Goal: Check status

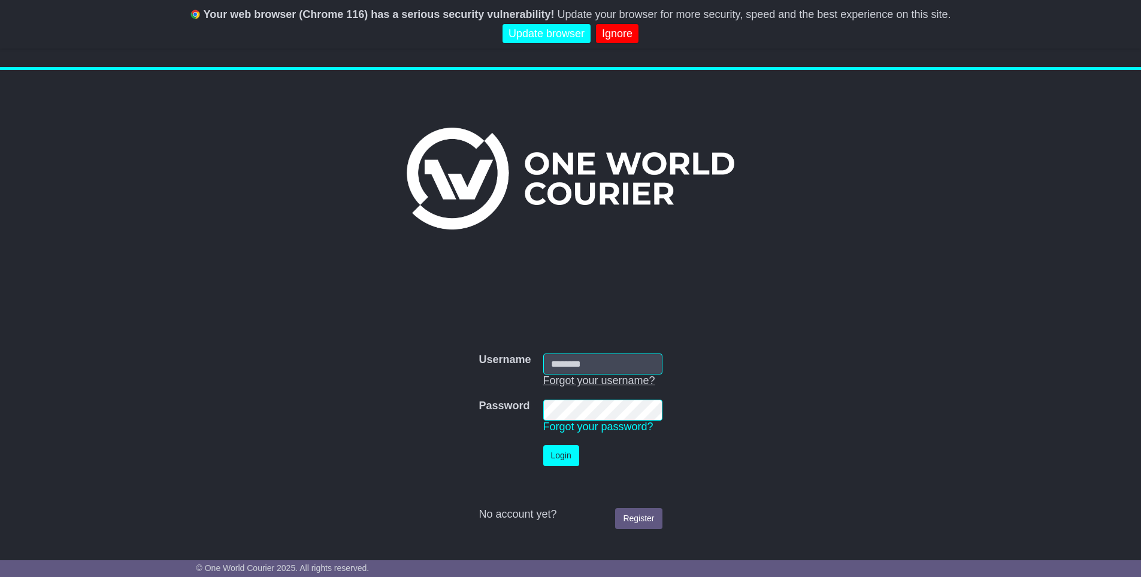
type input "**********"
click at [555, 464] on button "Login" at bounding box center [561, 455] width 36 height 21
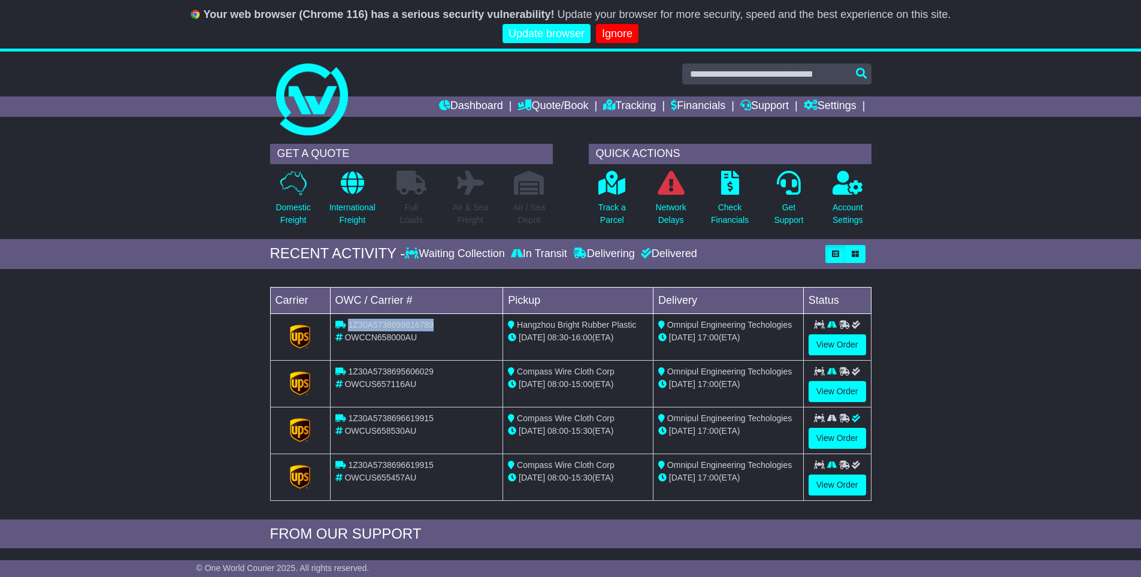
drag, startPoint x: 435, startPoint y: 326, endPoint x: 349, endPoint y: 324, distance: 85.7
click at [349, 324] on div "1Z30A5738699616789" at bounding box center [416, 325] width 163 height 13
copy span "1Z30A5738699616789"
drag, startPoint x: 438, startPoint y: 464, endPoint x: 349, endPoint y: 468, distance: 89.3
click at [349, 468] on div "1Z30A5738696619915" at bounding box center [416, 465] width 163 height 13
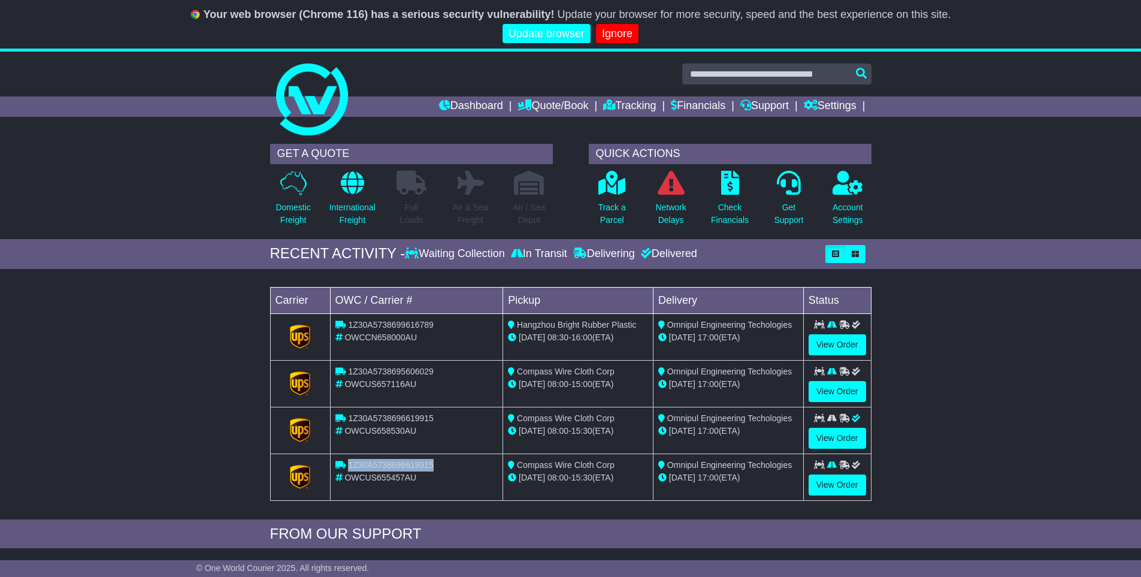
copy span "1Z30A5738696619915"
click at [1056, 329] on div "Loading... No bookings found Carrier OWC / Carrier # Pickup Delivery Status 1Z3…" at bounding box center [570, 397] width 1141 height 244
click at [626, 34] on link "Ignore" at bounding box center [617, 34] width 43 height 20
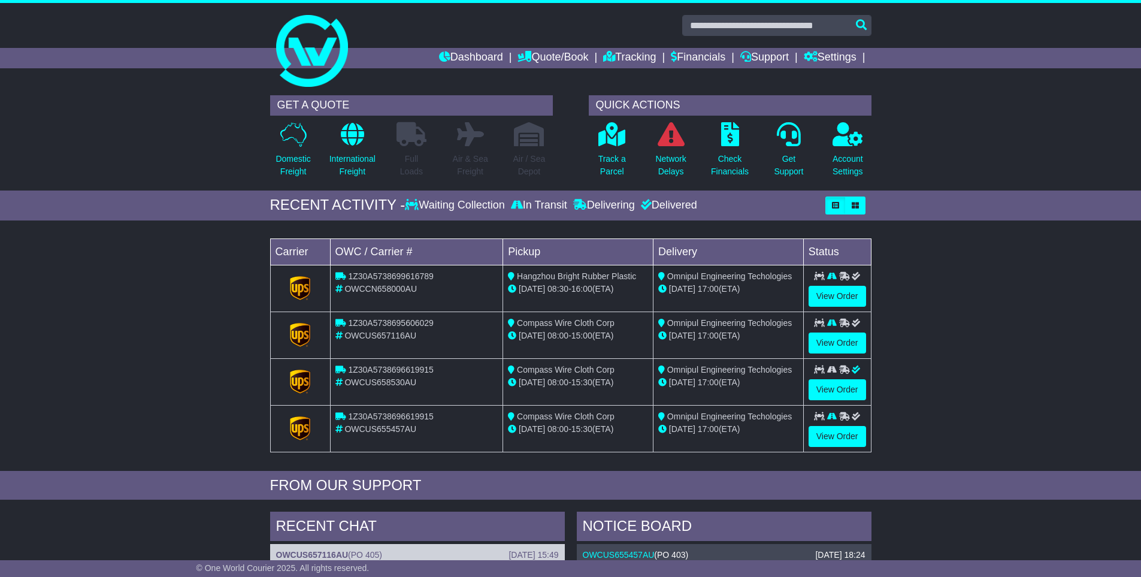
drag, startPoint x: 92, startPoint y: 86, endPoint x: 112, endPoint y: 98, distance: 23.4
click at [95, 86] on div at bounding box center [570, 46] width 1141 height 86
